Goal: Transaction & Acquisition: Purchase product/service

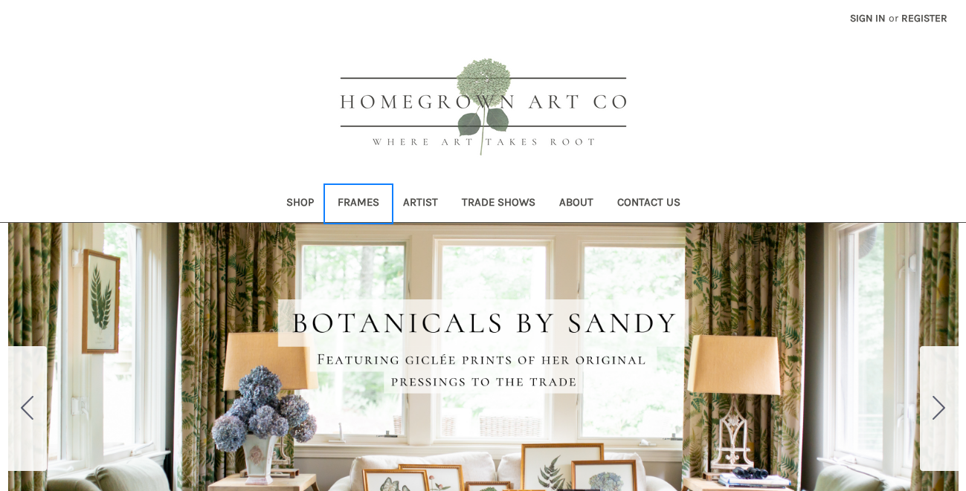
click at [366, 200] on link "Frames" at bounding box center [358, 204] width 65 height 36
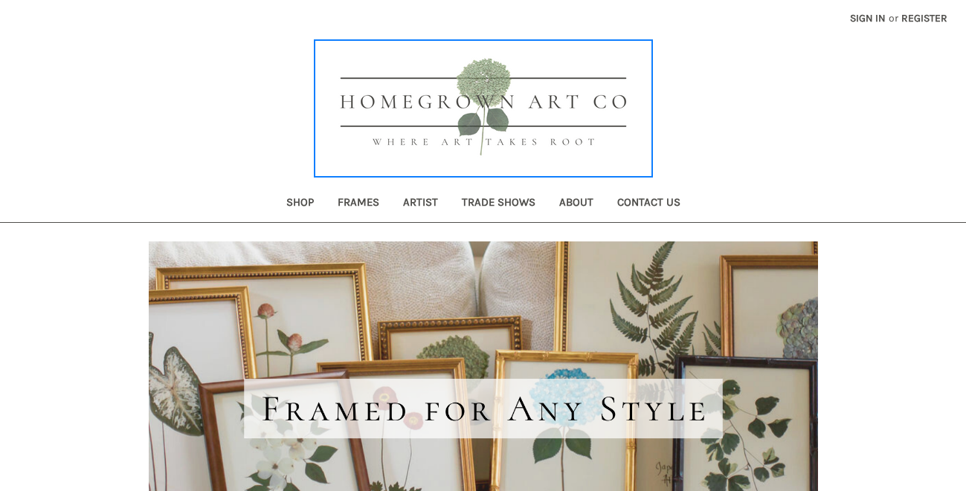
click at [404, 102] on img at bounding box center [483, 109] width 335 height 134
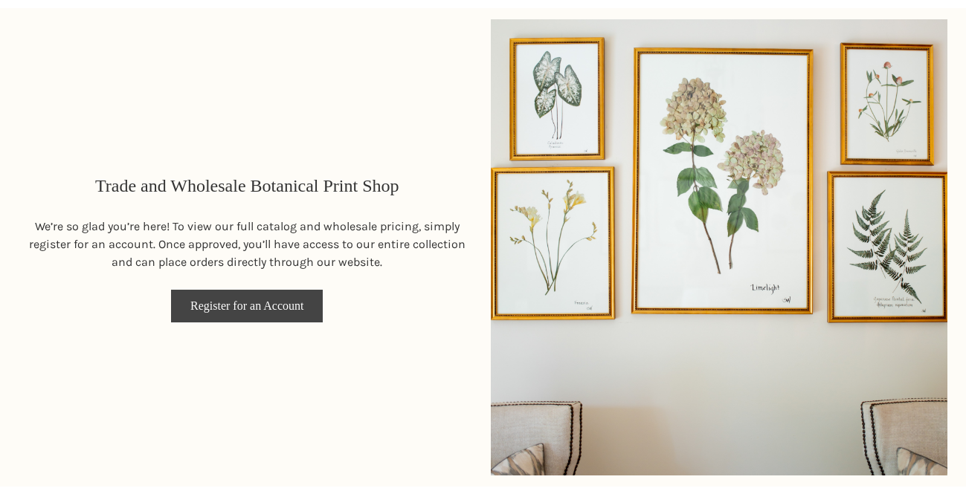
scroll to position [692, 0]
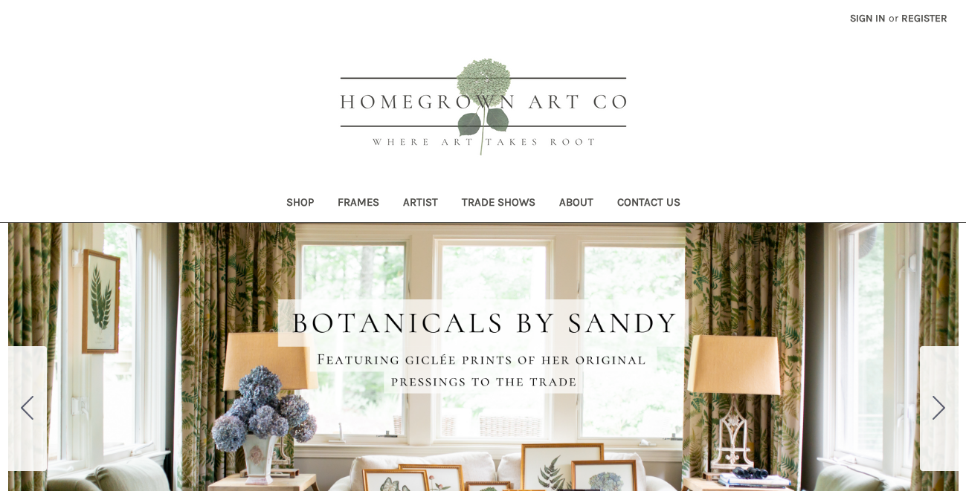
click at [366, 200] on link "Frames" at bounding box center [358, 204] width 65 height 36
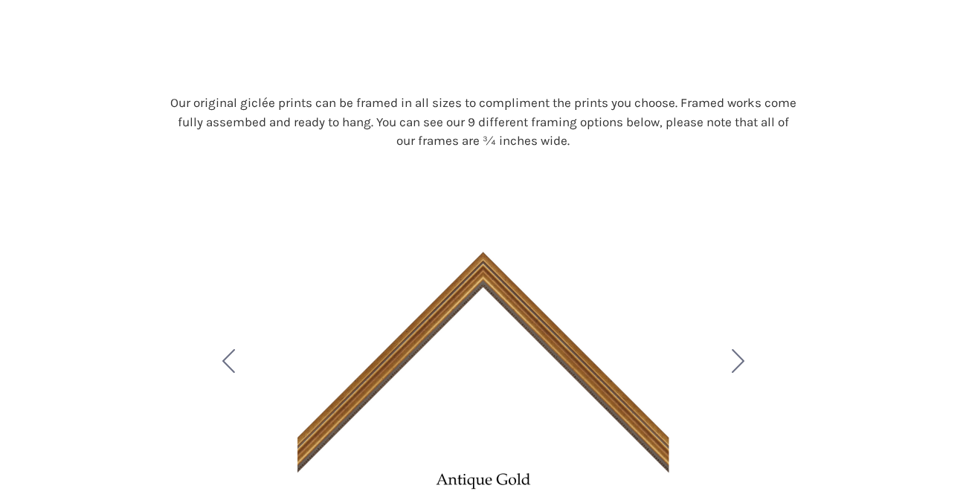
scroll to position [581, 0]
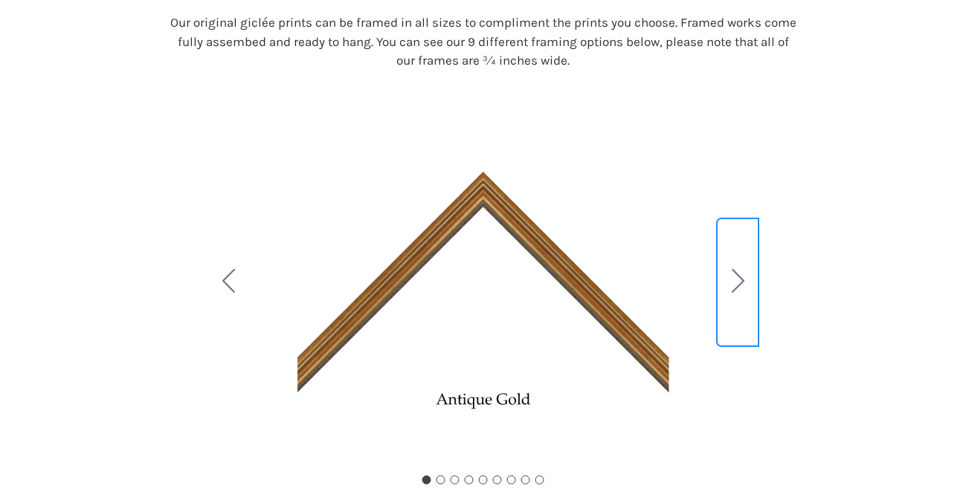
click at [743, 283] on icon "Go to slide 2" at bounding box center [738, 281] width 13 height 24
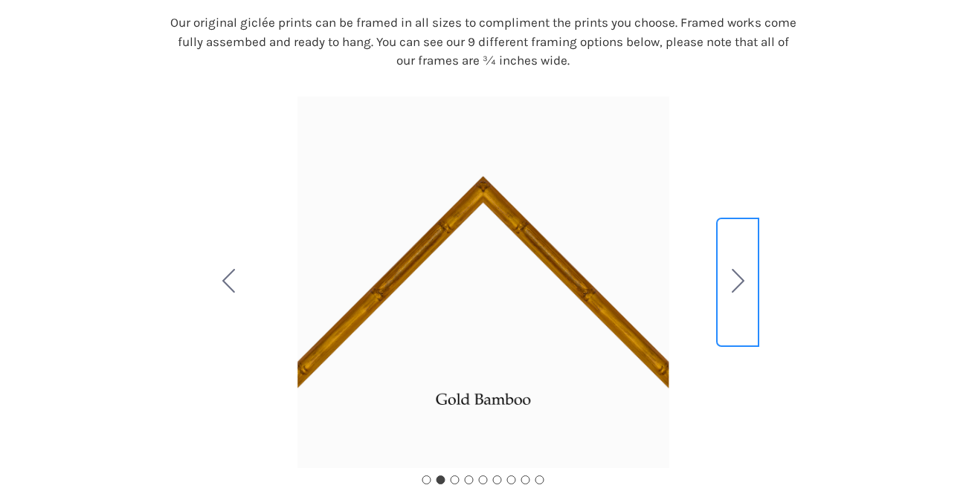
click at [743, 283] on icon "Go to slide 3" at bounding box center [738, 281] width 13 height 24
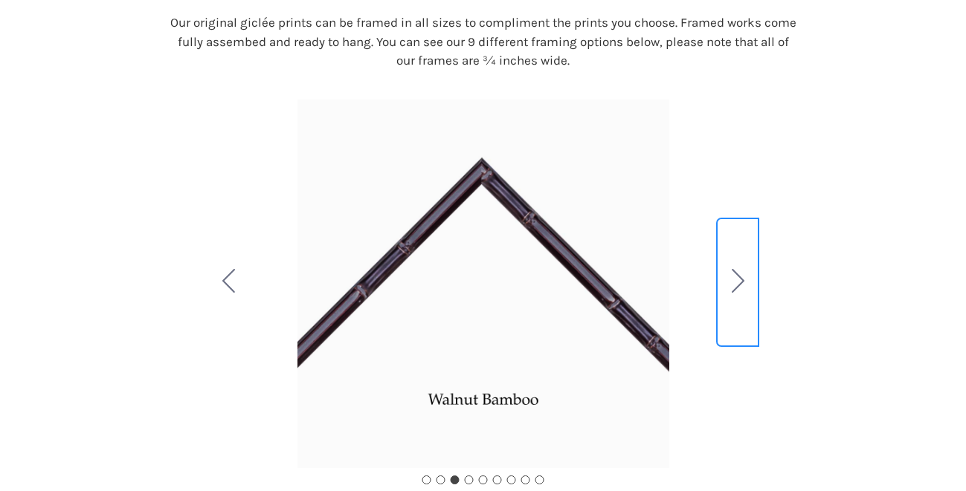
click at [743, 283] on icon "Go to slide 4" at bounding box center [738, 281] width 13 height 24
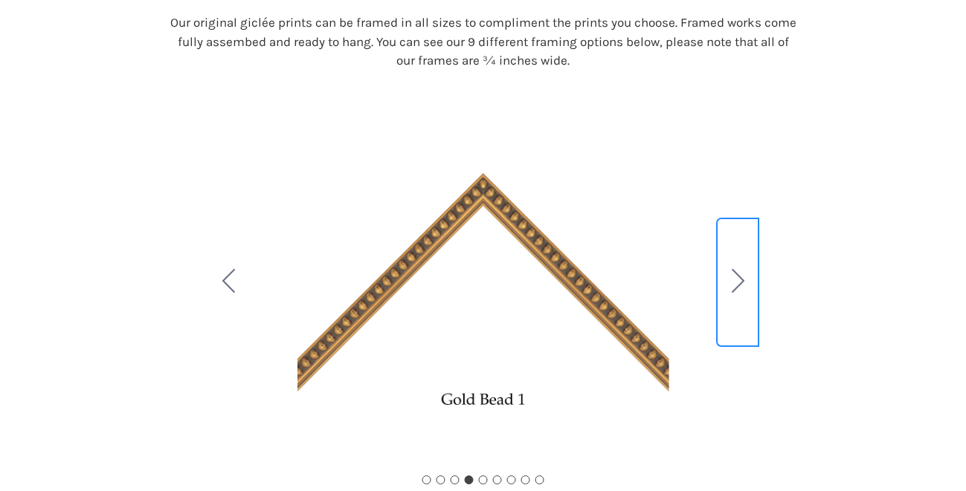
click at [743, 283] on icon "Go to slide 5" at bounding box center [738, 281] width 13 height 24
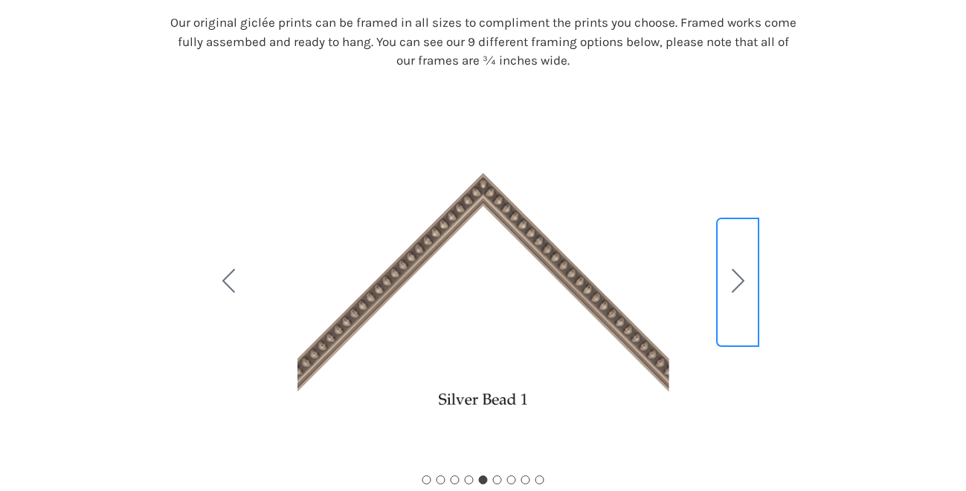
click at [743, 283] on icon "Go to slide 6" at bounding box center [738, 281] width 13 height 24
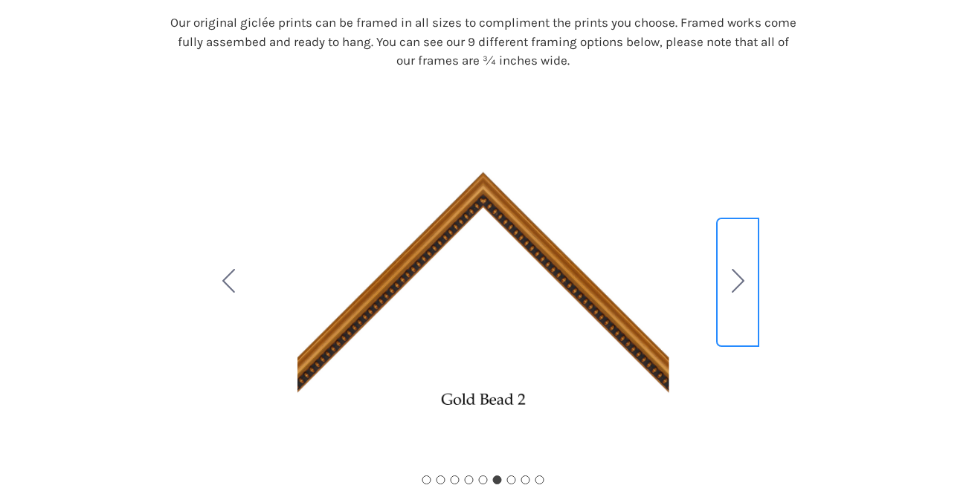
click at [743, 283] on icon "Go to slide 7" at bounding box center [738, 281] width 13 height 24
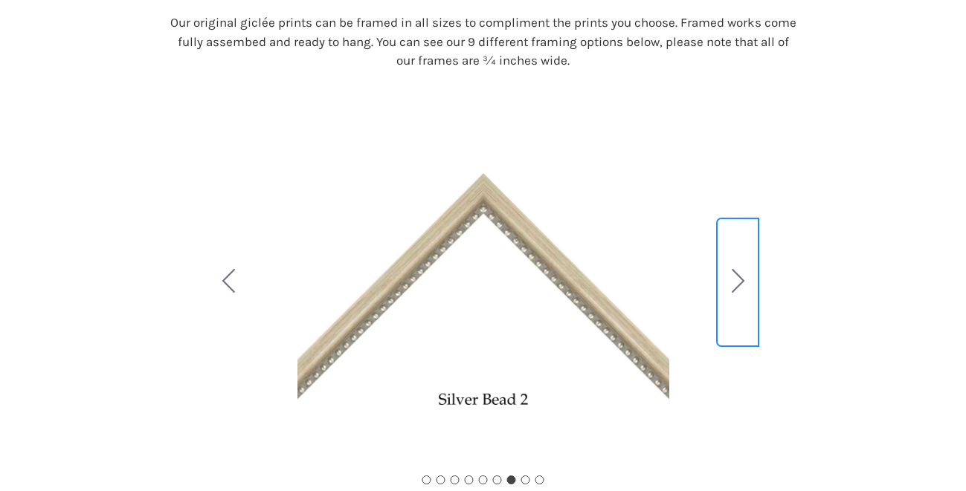
click at [743, 283] on icon "Go to slide 8" at bounding box center [738, 281] width 13 height 24
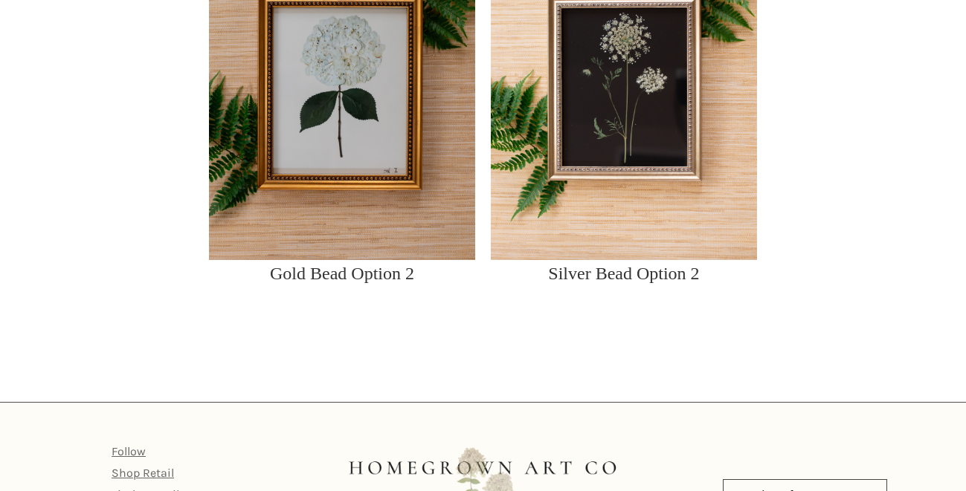
scroll to position [2029, 0]
